Goal: Task Accomplishment & Management: Manage account settings

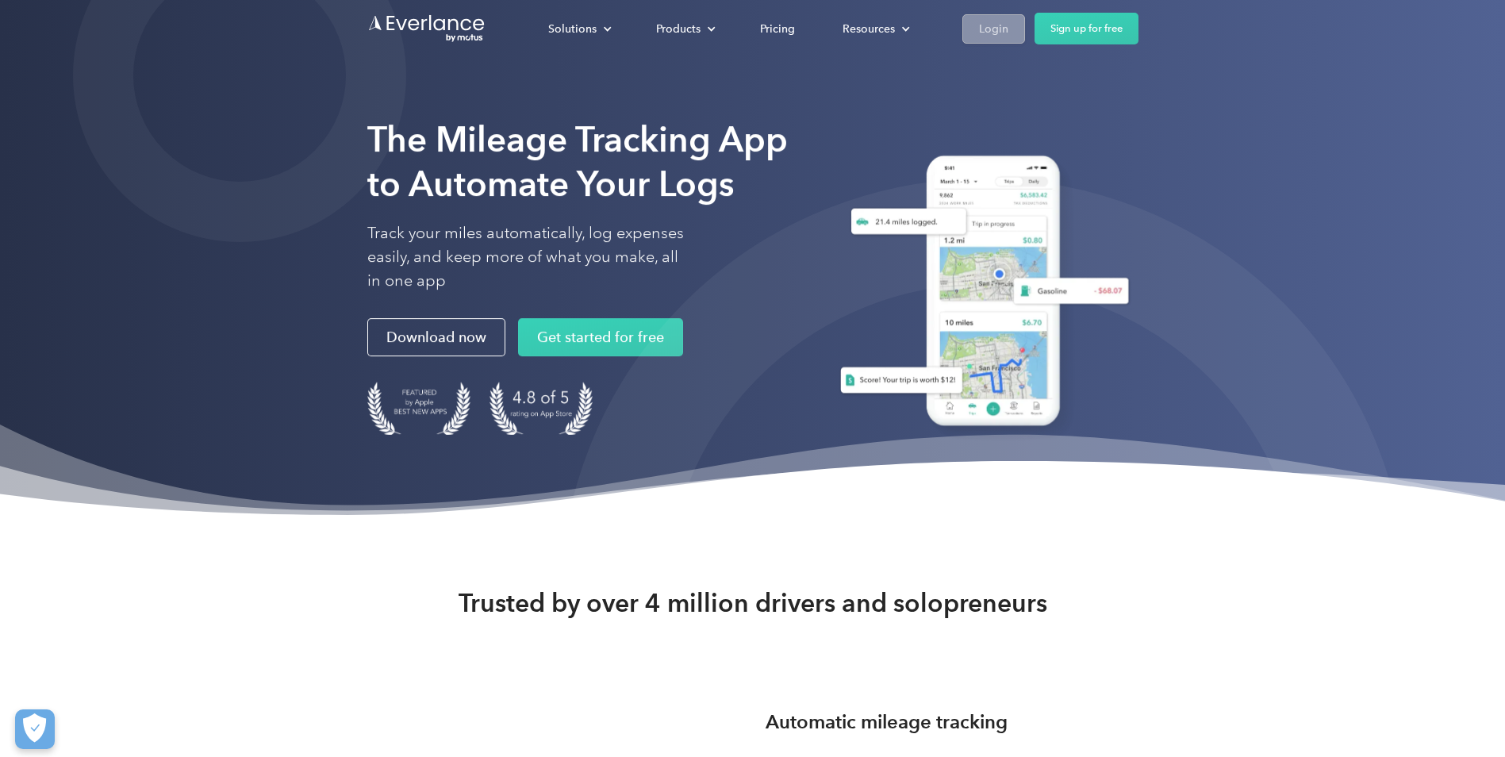
click at [1021, 37] on link "Login" at bounding box center [994, 28] width 63 height 29
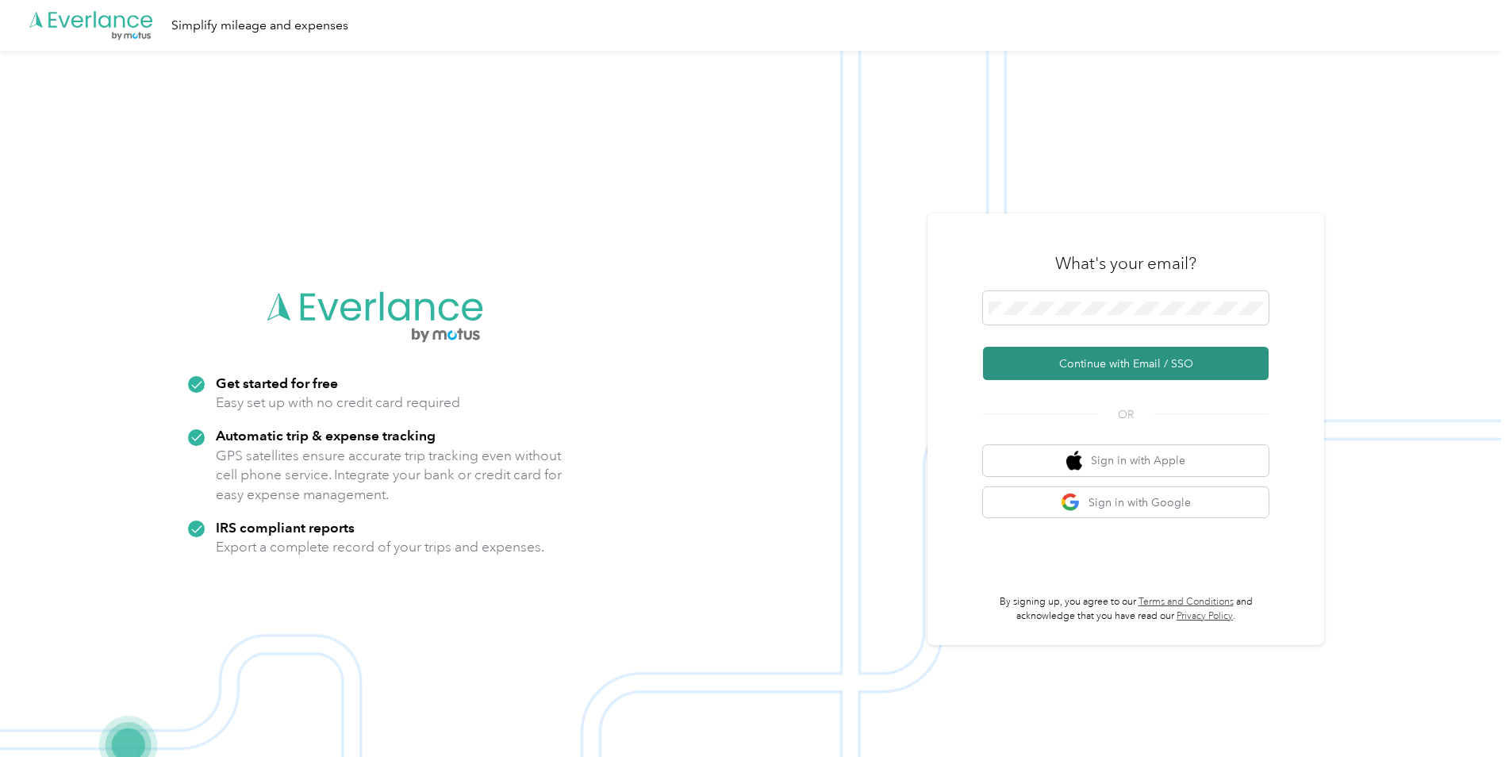
click at [1071, 360] on button "Continue with Email / SSO" at bounding box center [1126, 363] width 286 height 33
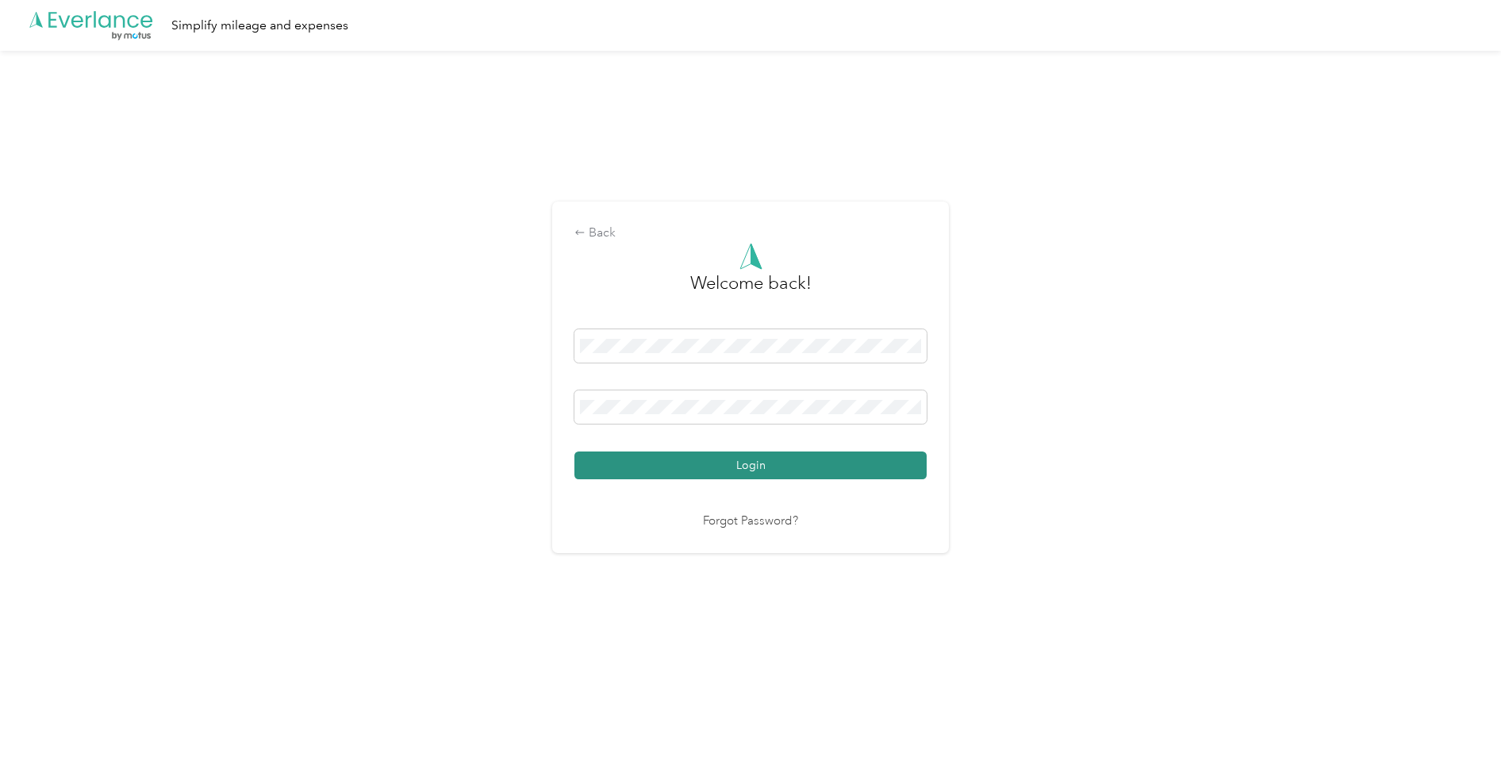
click at [710, 462] on button "Login" at bounding box center [751, 466] width 352 height 28
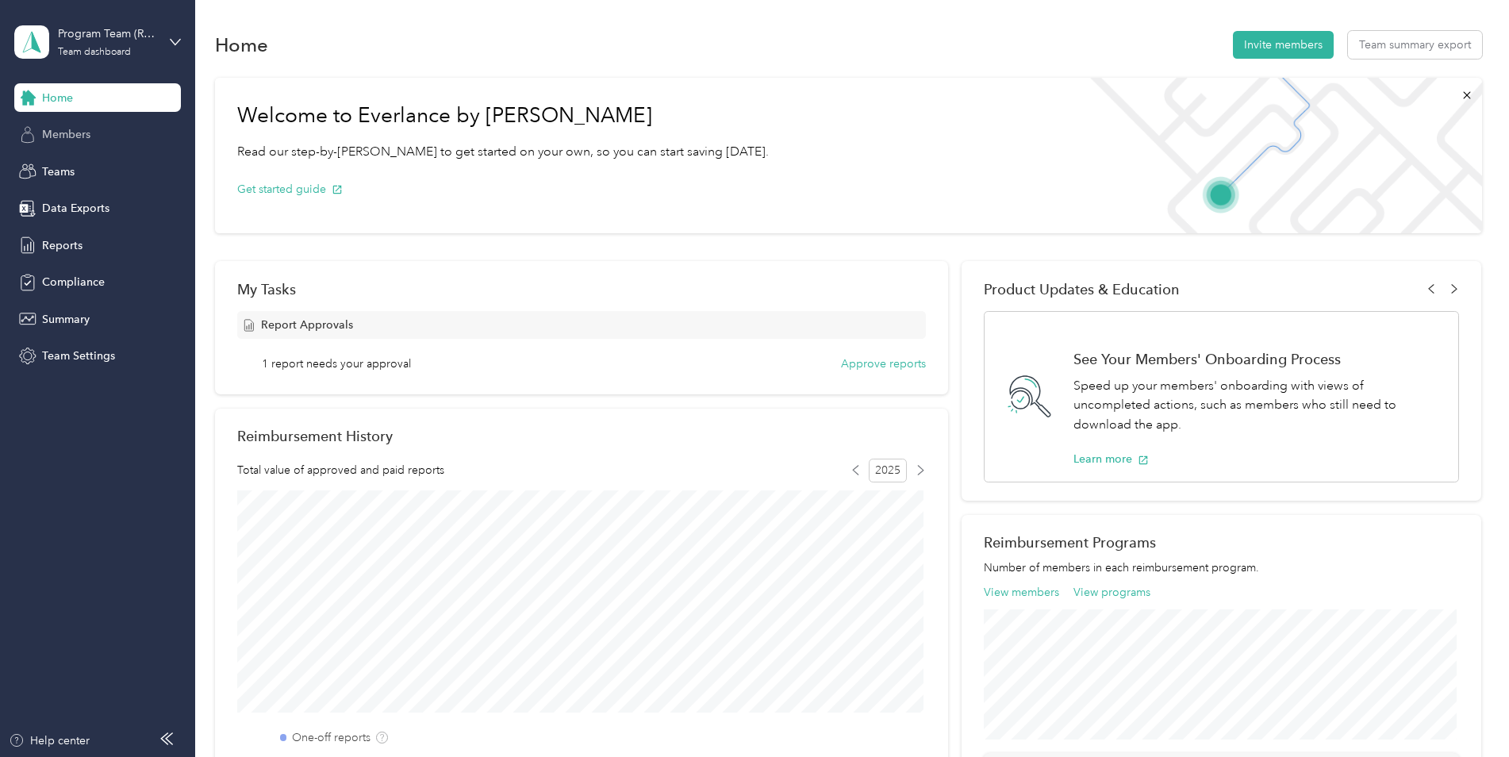
click at [101, 136] on div "Members" at bounding box center [97, 135] width 167 height 29
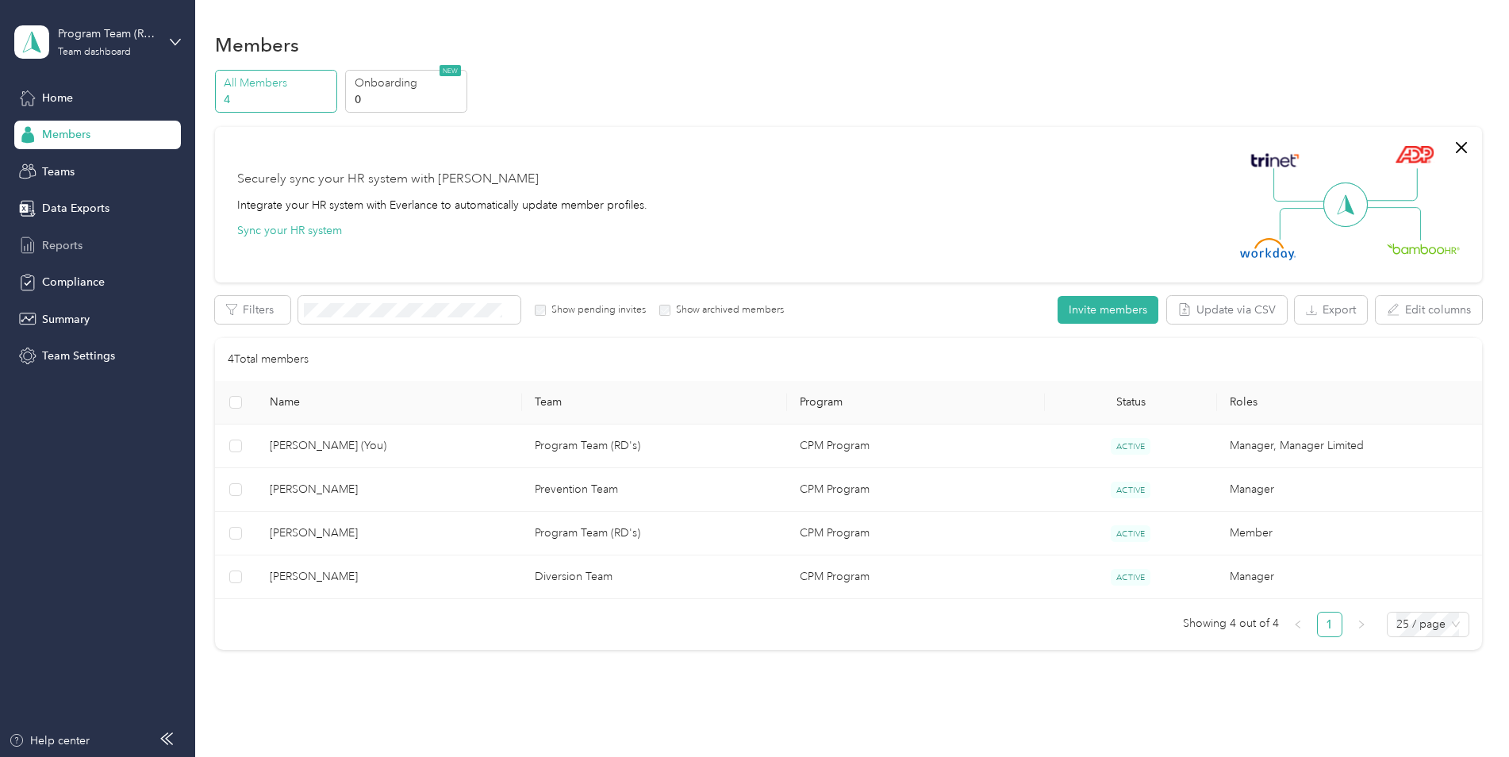
click at [104, 236] on div "Reports" at bounding box center [97, 245] width 167 height 29
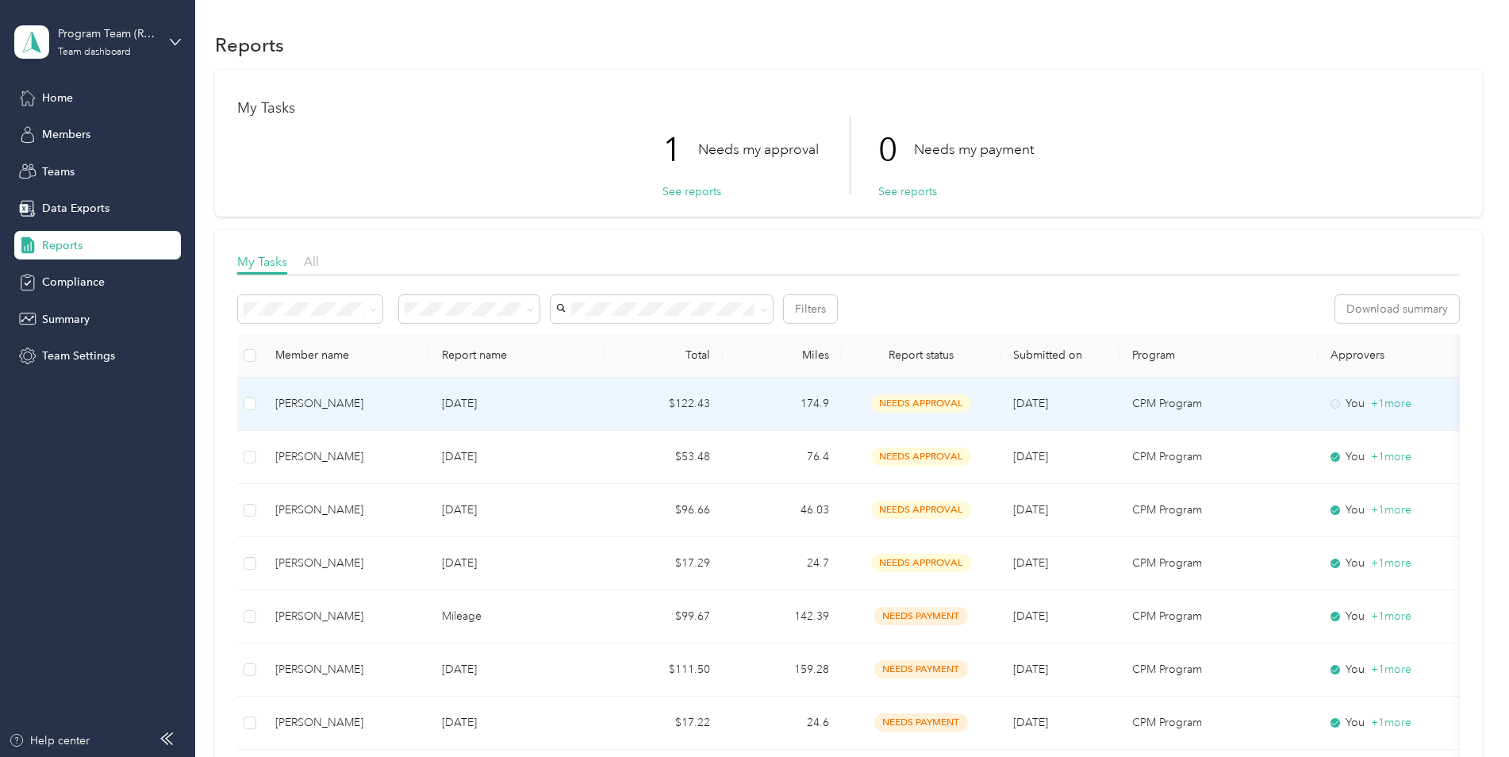
click at [633, 393] on td "$122.43" at bounding box center [663, 404] width 119 height 53
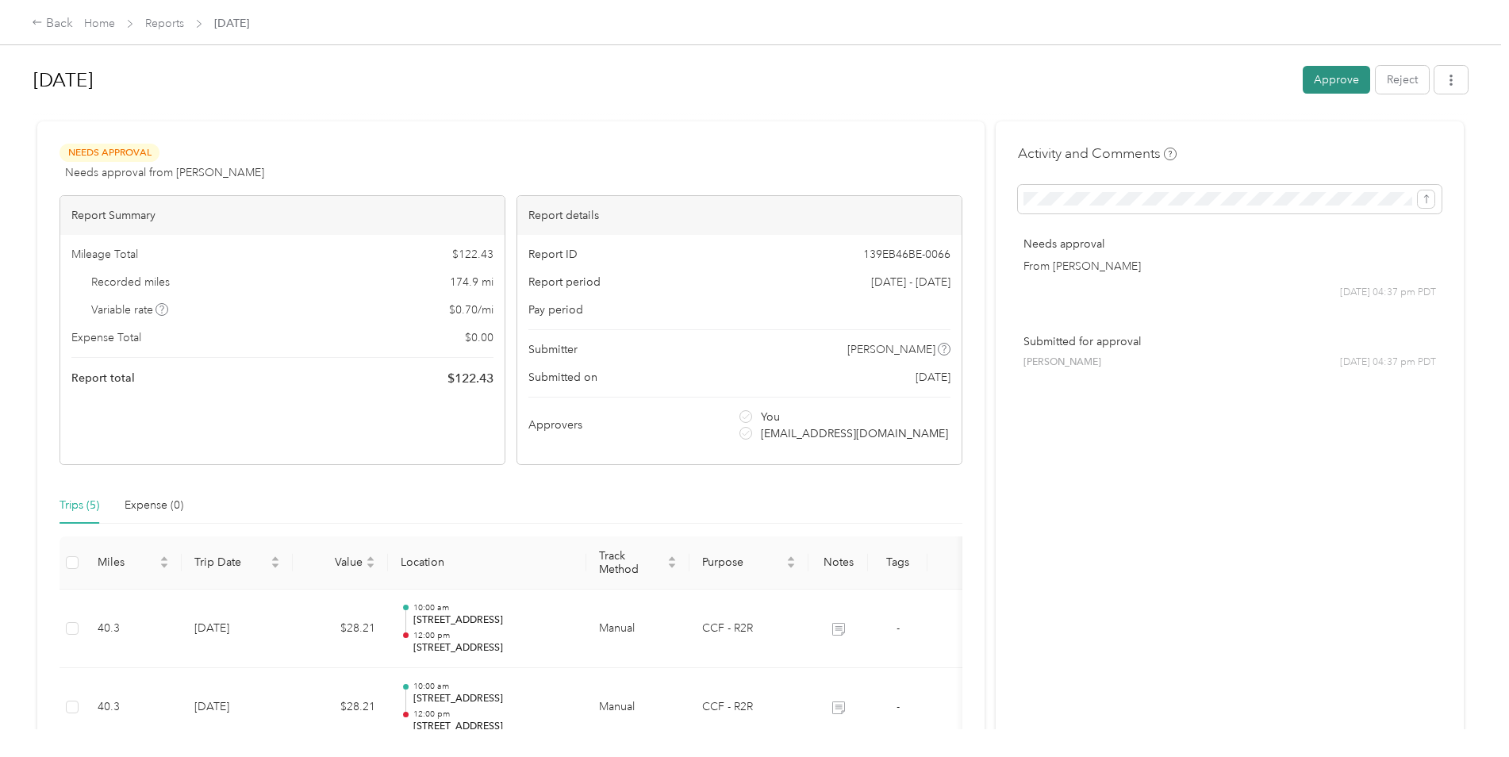
click at [1328, 85] on button "Approve" at bounding box center [1336, 80] width 67 height 28
